Goal: Obtain resource: Obtain resource

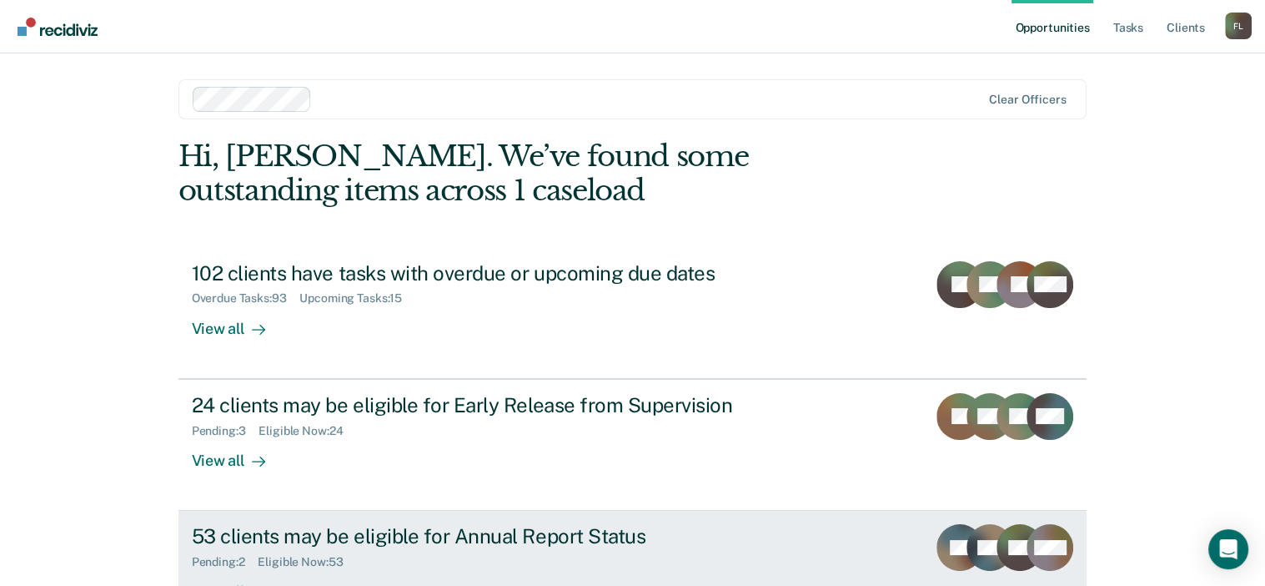
scroll to position [123, 0]
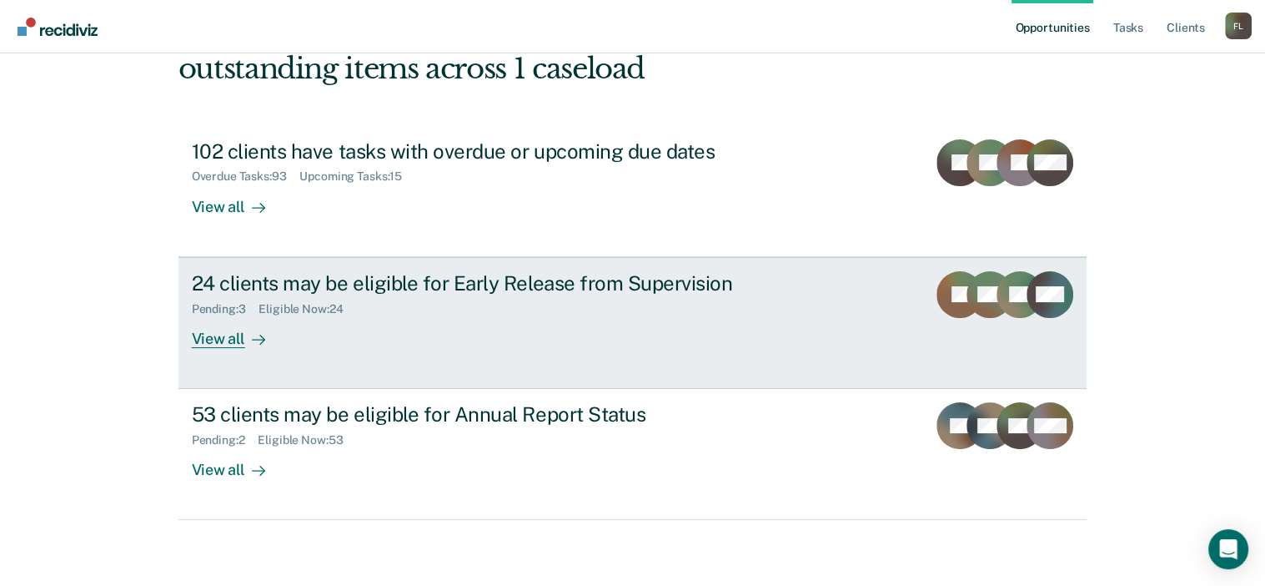
click at [444, 276] on div "24 clients may be eligible for Early Release from Supervision" at bounding box center [485, 283] width 586 height 24
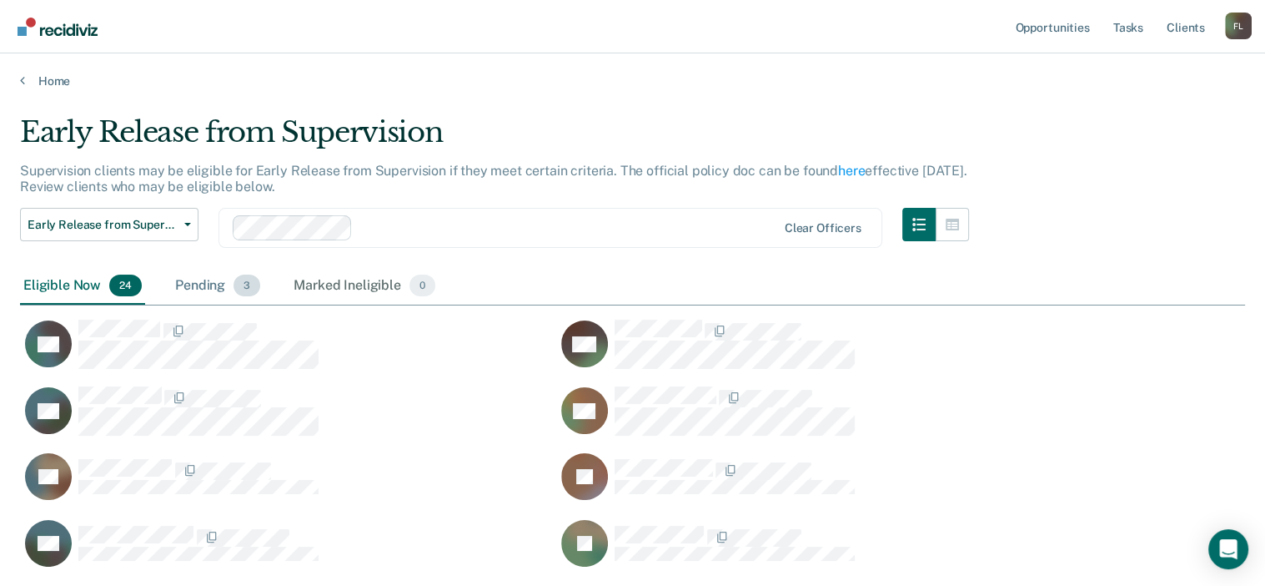
click at [215, 289] on div "Pending 3" at bounding box center [218, 286] width 92 height 37
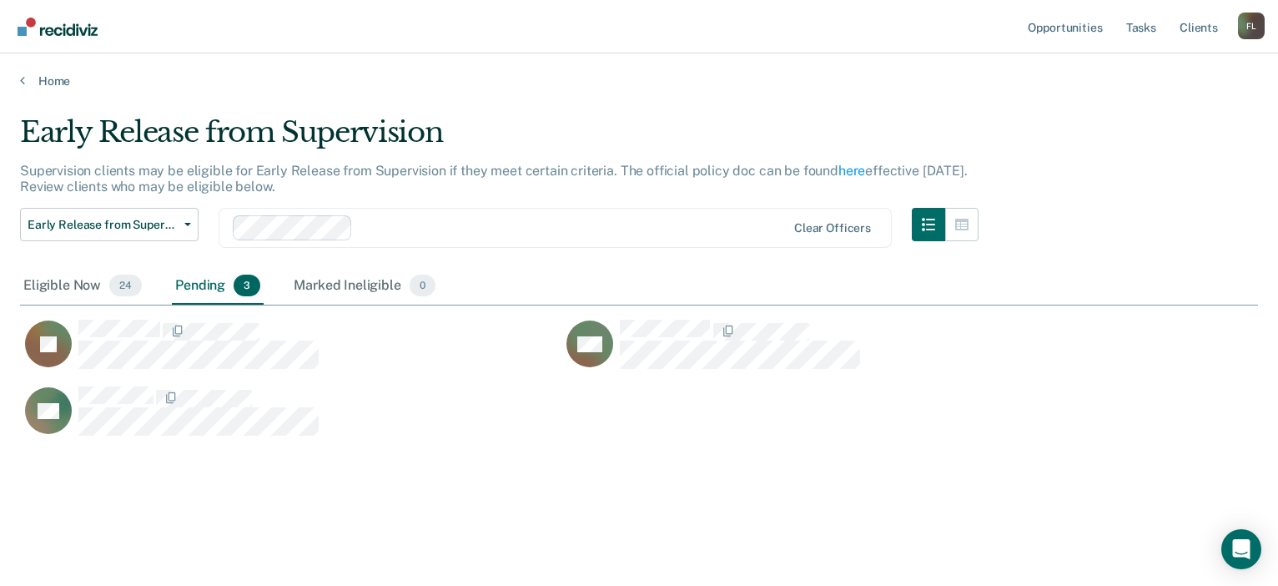
scroll to position [13, 13]
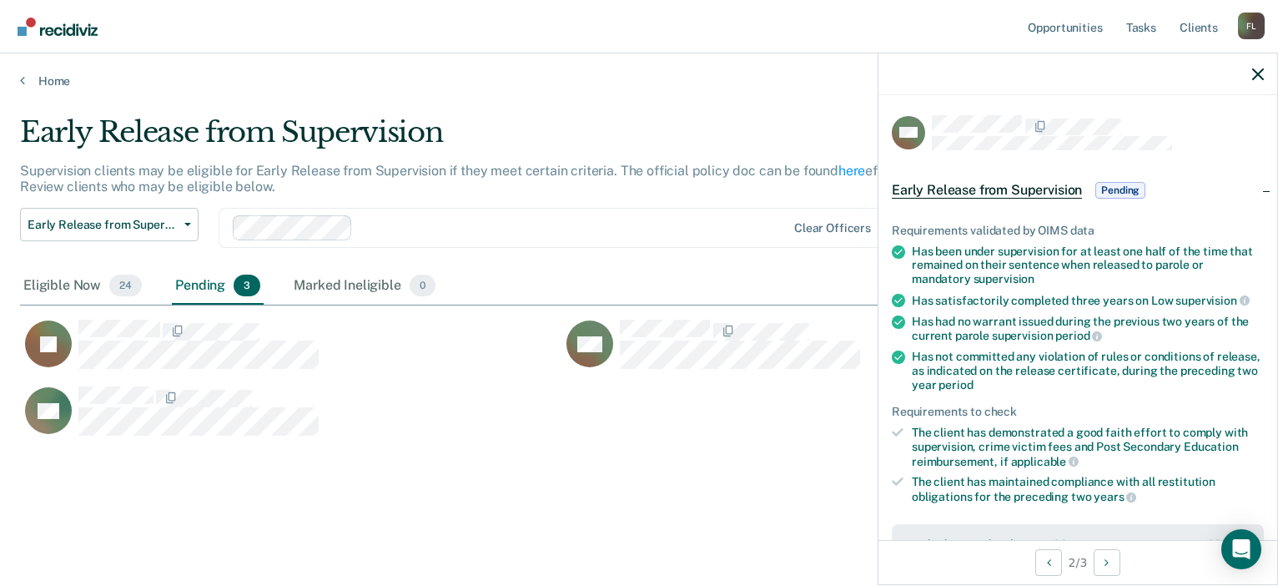
click at [831, 372] on div "MC" at bounding box center [831, 352] width 541 height 67
click at [687, 390] on div "AC" at bounding box center [562, 418] width 1084 height 67
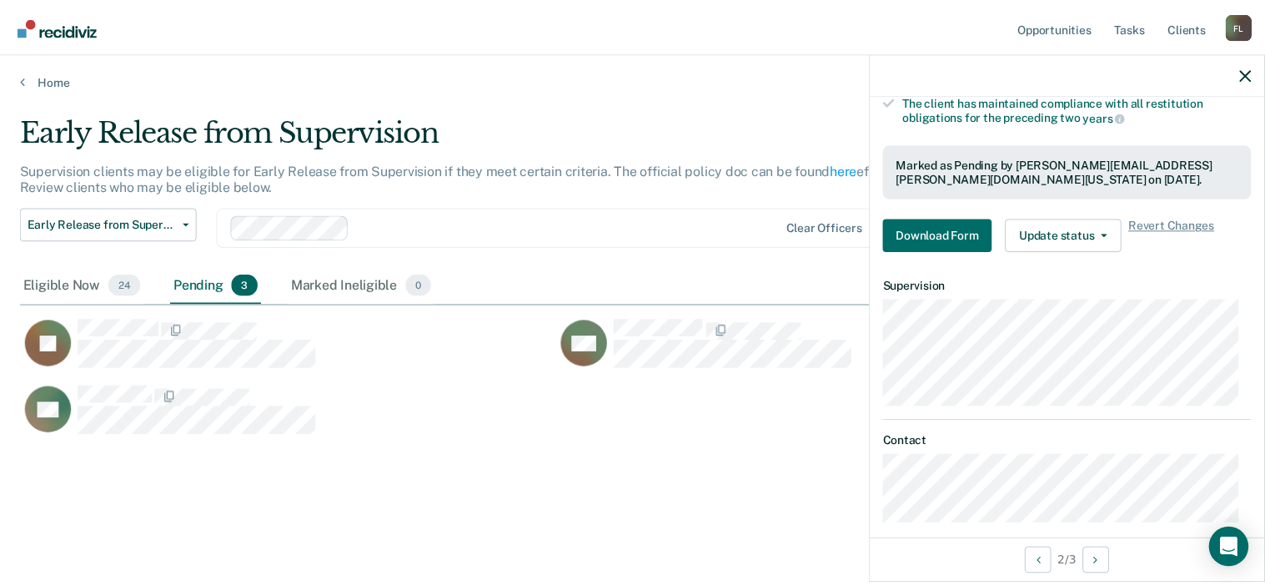
scroll to position [392, 0]
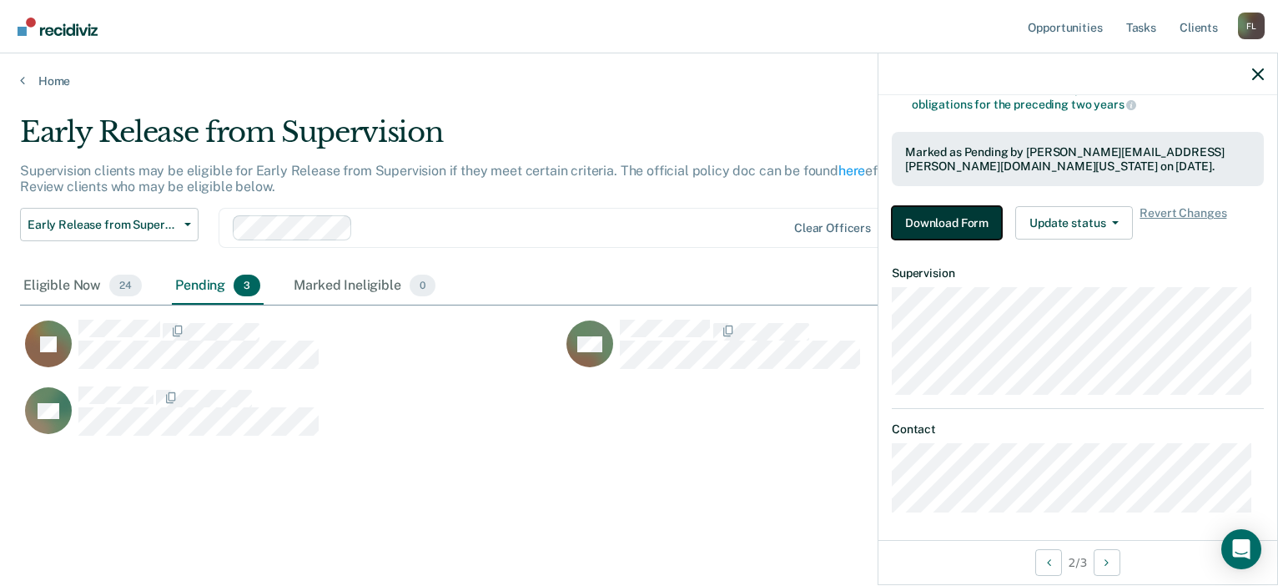
click at [935, 212] on button "Download Form" at bounding box center [947, 222] width 110 height 33
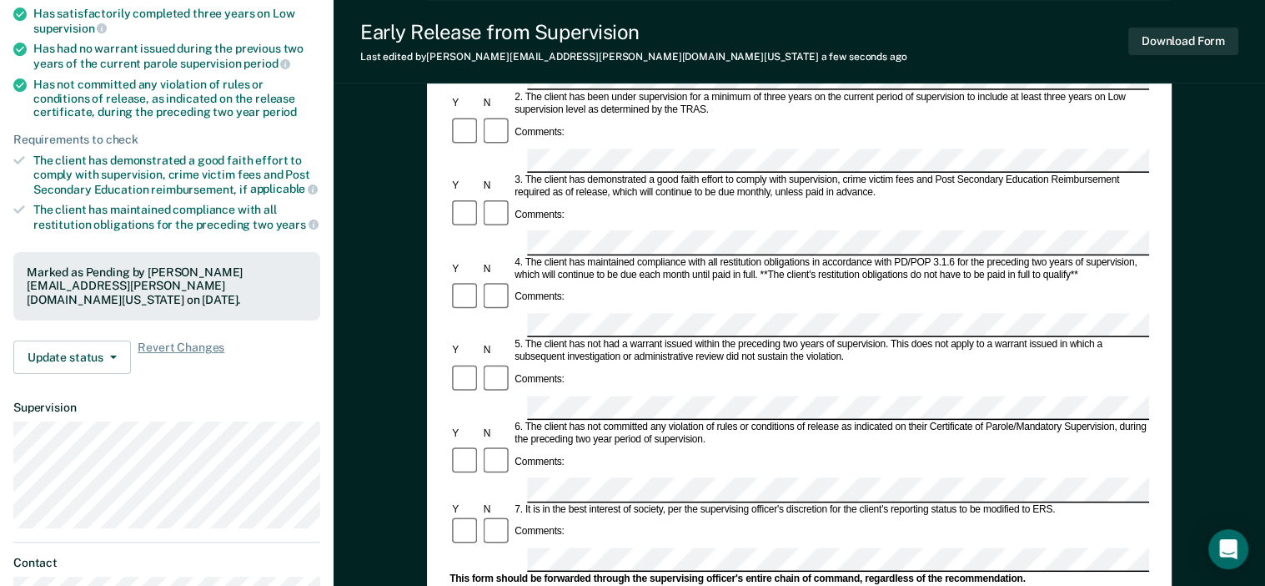
scroll to position [250, 0]
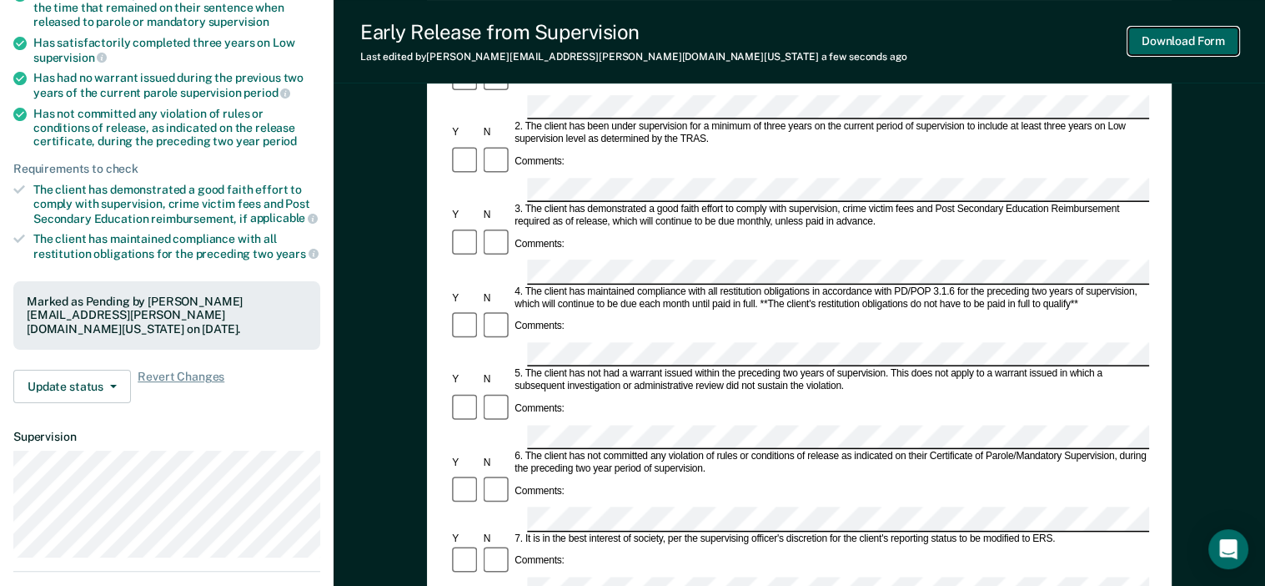
click at [1172, 41] on button "Download Form" at bounding box center [1184, 42] width 110 height 28
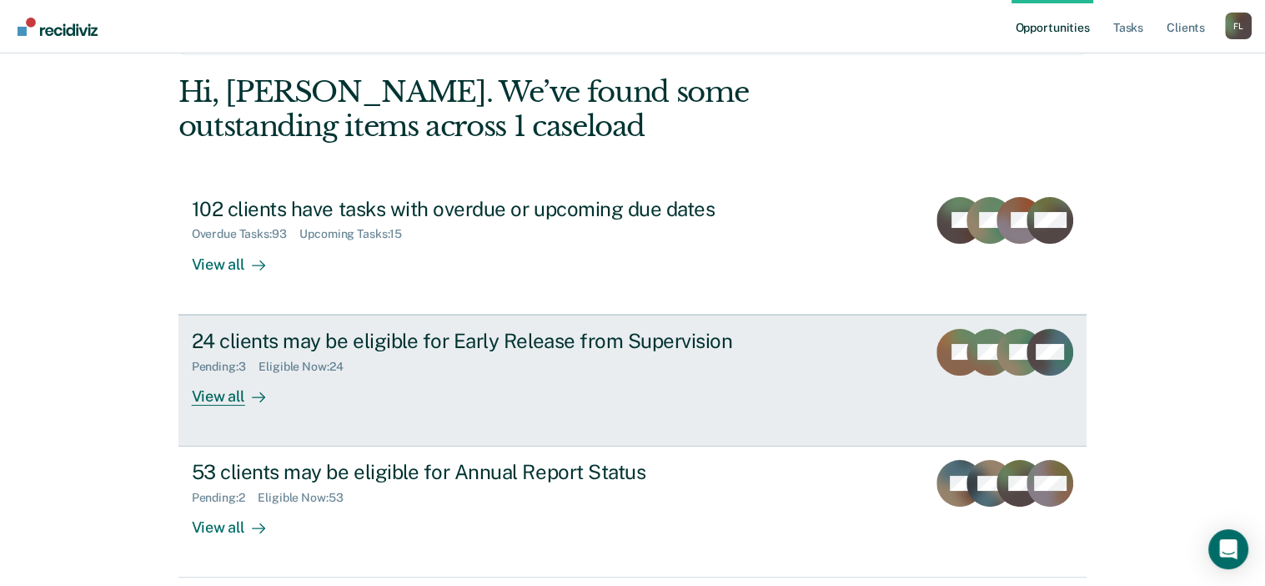
scroll to position [123, 0]
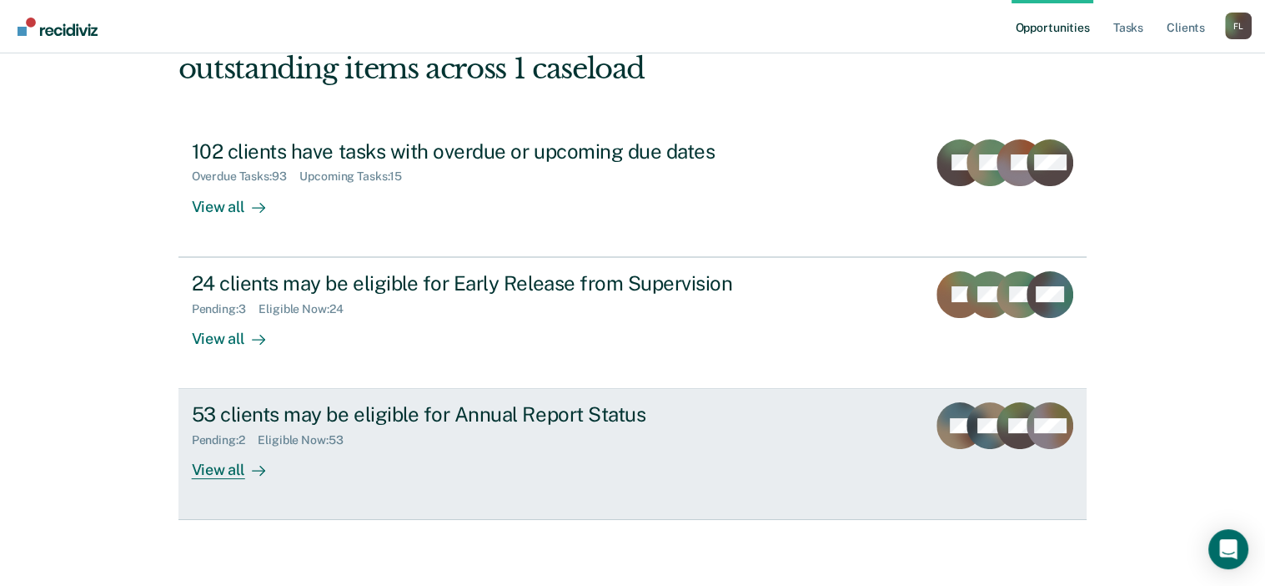
click at [412, 411] on div "53 clients may be eligible for Annual Report Status" at bounding box center [485, 414] width 586 height 24
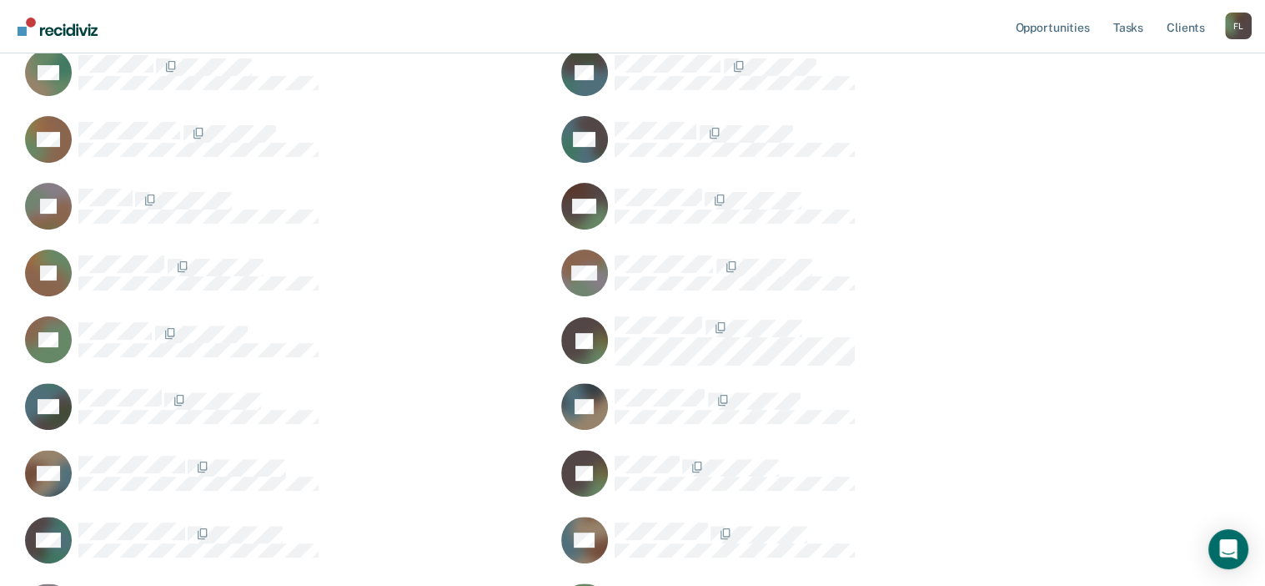
scroll to position [500, 0]
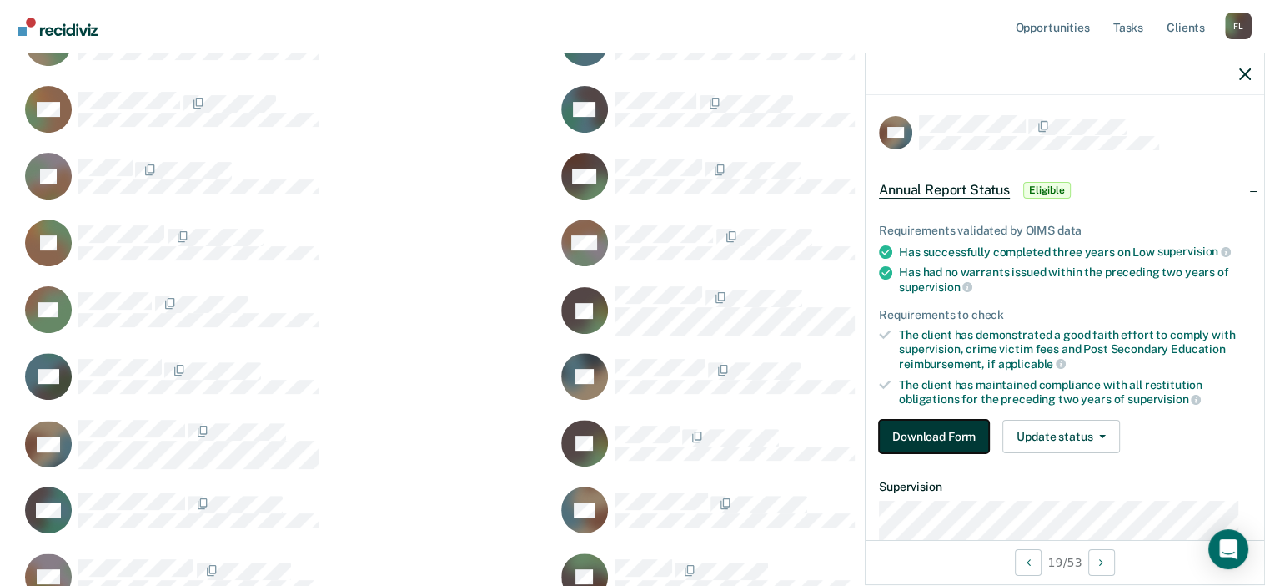
click at [942, 426] on button "Download Form" at bounding box center [934, 436] width 110 height 33
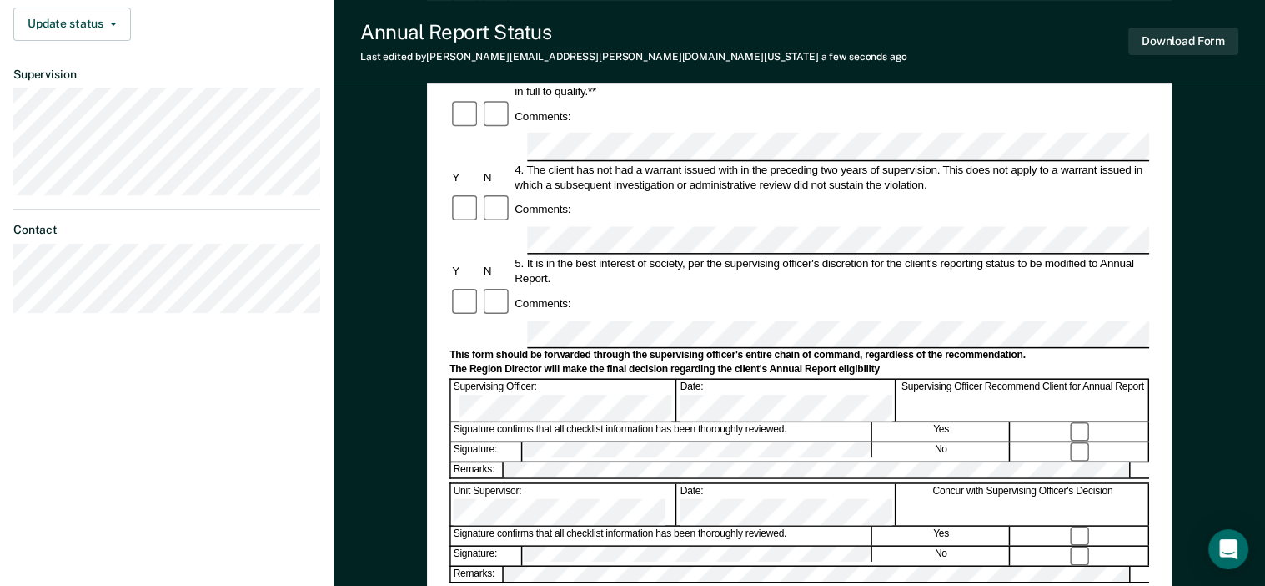
scroll to position [500, 0]
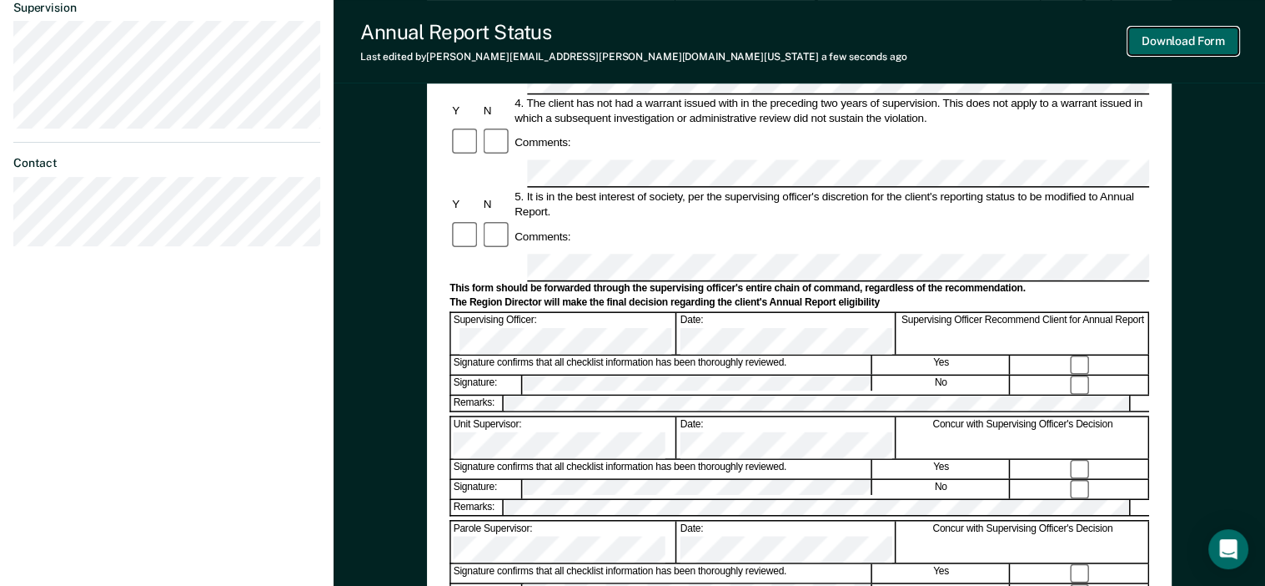
click at [1178, 43] on button "Download Form" at bounding box center [1184, 42] width 110 height 28
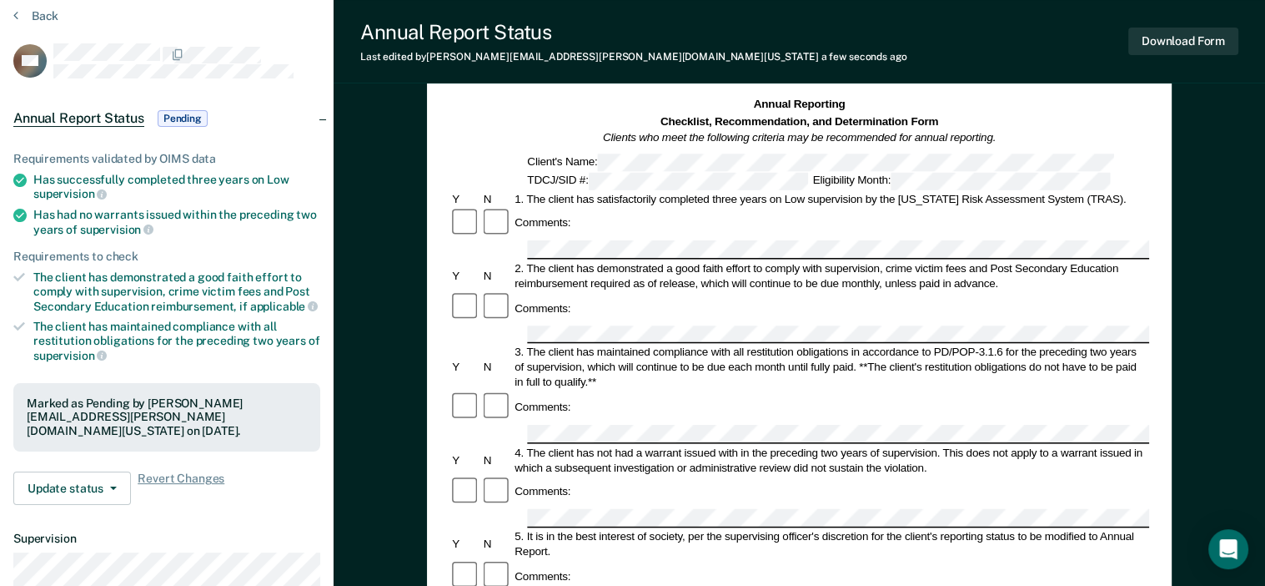
scroll to position [12, 0]
